Goal: Check status: Check status

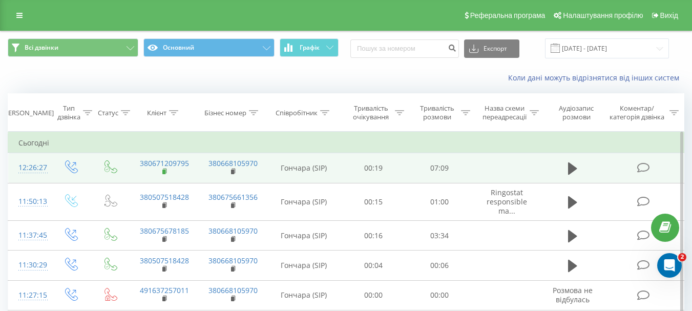
click at [164, 171] on rect at bounding box center [163, 172] width 3 height 5
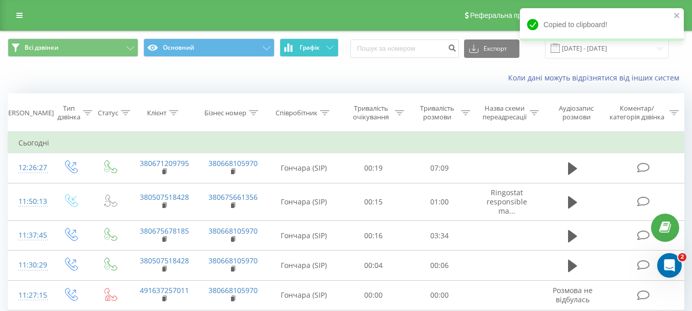
click at [310, 44] on span "Графік" at bounding box center [310, 47] width 20 height 7
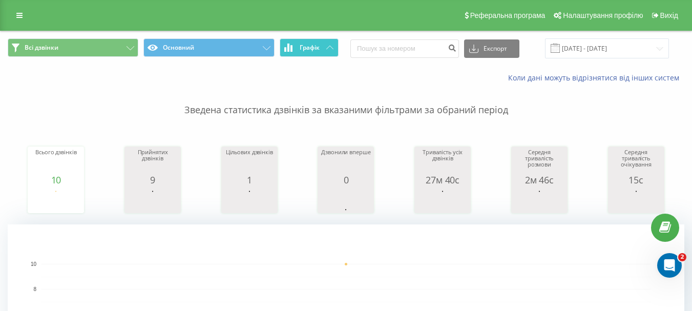
click at [310, 44] on span "Графік" at bounding box center [310, 47] width 20 height 7
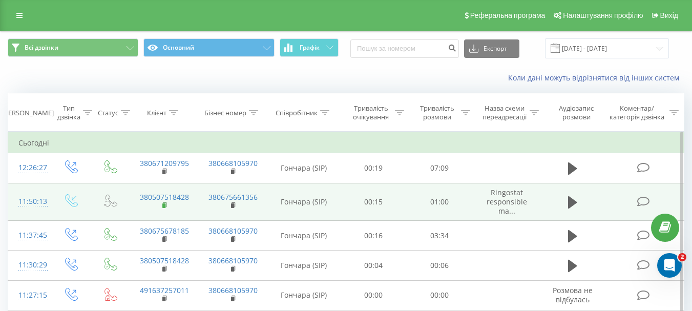
click at [164, 204] on rect at bounding box center [163, 205] width 3 height 5
